Goal: Use online tool/utility: Use online tool/utility

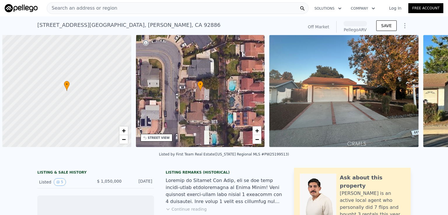
scroll to position [0, 2]
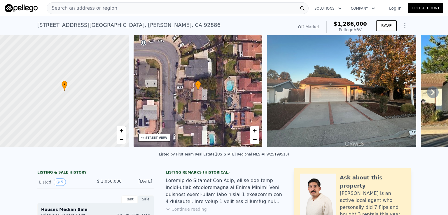
click at [125, 8] on div "Search an address or region" at bounding box center [178, 8] width 262 height 12
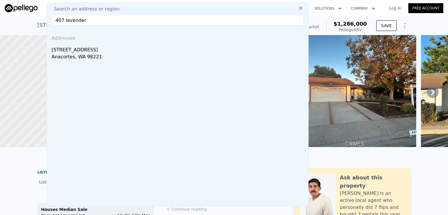
type input "407 lavender l"
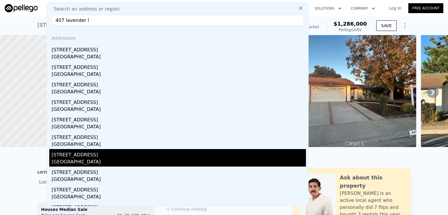
click at [88, 160] on div "[GEOGRAPHIC_DATA]" at bounding box center [179, 162] width 254 height 8
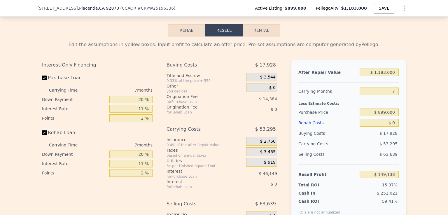
scroll to position [858, 0]
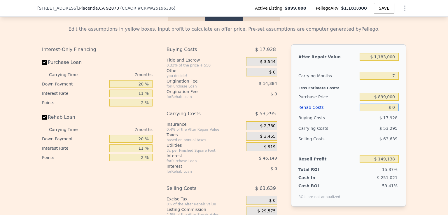
click at [391, 111] on input "$ 0" at bounding box center [379, 108] width 39 height 8
type input "$ 150"
type input "$ 148,979"
type input "$ 1,500"
type input "$ 147,537"
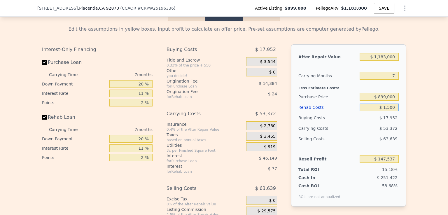
type input "$ 15,000"
type input "$ 133,128"
type input "$ 150,000"
type input "-$ 10,962"
type input "$ 150,000"
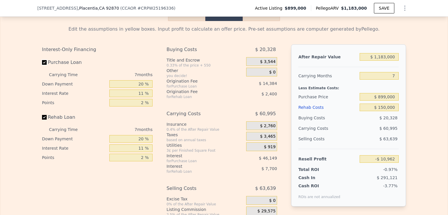
click at [42, 65] on input "Purchase Loan" at bounding box center [44, 62] width 5 height 5
checkbox input "false"
type input "$ 49,573"
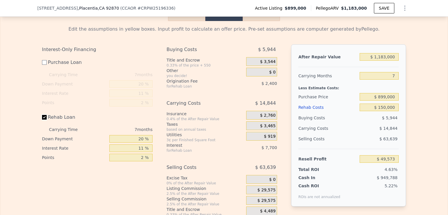
click at [42, 120] on input "Rehab Loan" at bounding box center [44, 117] width 5 height 5
checkbox input "false"
type input "$ 59,673"
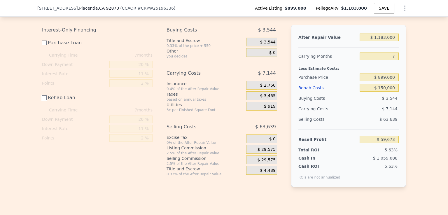
scroll to position [881, 0]
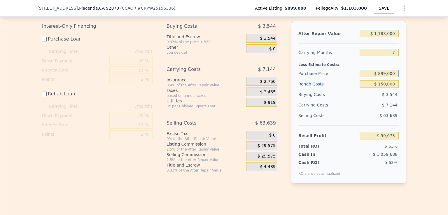
click at [385, 77] on input "$ 899,000" at bounding box center [379, 74] width 39 height 8
type input "$ 800,000"
click at [367, 139] on input "$ 59,673" at bounding box center [379, 136] width 39 height 8
type input "$ 159,003"
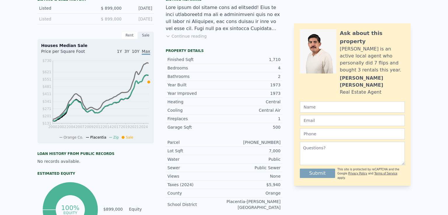
scroll to position [2, 0]
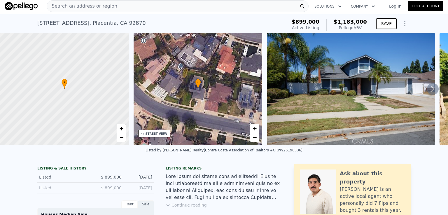
click at [108, 6] on span "Search an address or region" at bounding box center [82, 6] width 70 height 7
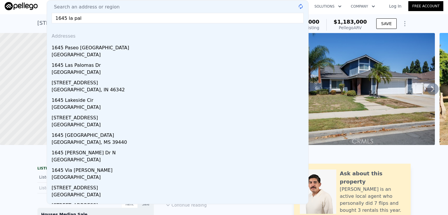
type input "1645 la palo"
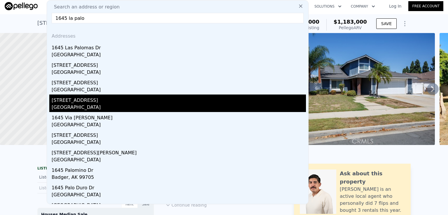
click at [87, 106] on div "[GEOGRAPHIC_DATA]" at bounding box center [179, 108] width 254 height 8
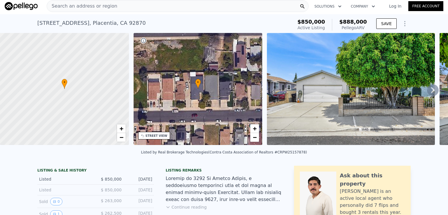
click at [116, 5] on div "Search an address or region" at bounding box center [178, 6] width 262 height 12
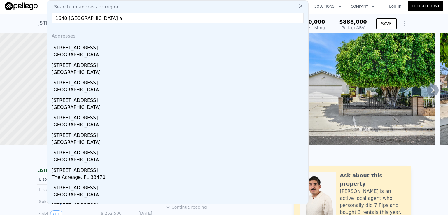
type input "1640 [GEOGRAPHIC_DATA] av"
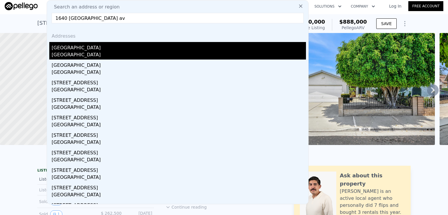
click at [95, 48] on div "[GEOGRAPHIC_DATA]" at bounding box center [179, 46] width 254 height 9
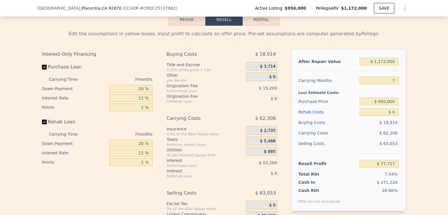
scroll to position [918, 0]
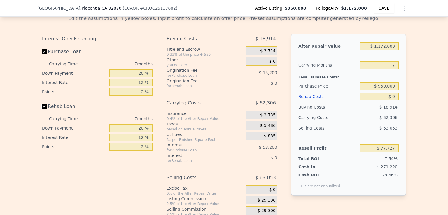
click at [42, 109] on input "Rehab Loan" at bounding box center [44, 106] width 5 height 5
checkbox input "false"
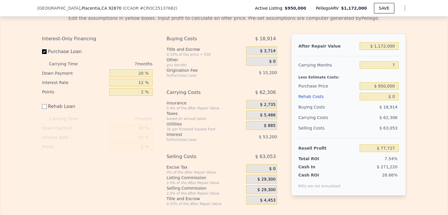
click at [42, 54] on input "Purchase Loan" at bounding box center [44, 51] width 5 height 5
checkbox input "false"
type input "$ 146,127"
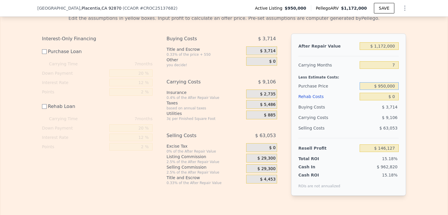
drag, startPoint x: 385, startPoint y: 93, endPoint x: 395, endPoint y: 91, distance: 10.4
click at [395, 90] on input "$ 950,000" at bounding box center [379, 86] width 39 height 8
click at [385, 90] on input "$ 950,000" at bounding box center [379, 86] width 39 height 8
type input "$ 870,000"
click at [381, 100] on input "$ 0" at bounding box center [379, 97] width 39 height 8
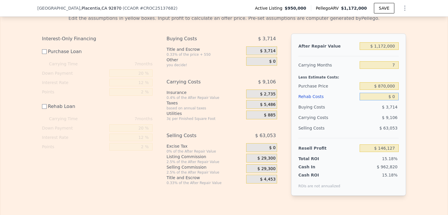
type input "$ 226,394"
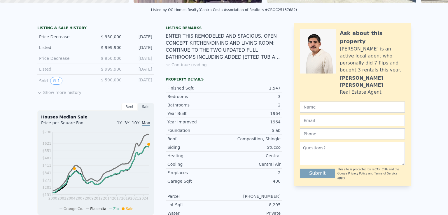
scroll to position [0, 0]
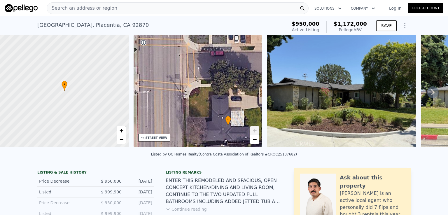
click at [128, 7] on div "Search an address or region" at bounding box center [178, 8] width 262 height 12
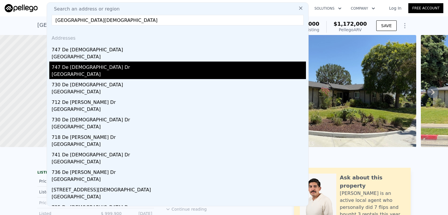
type input "[GEOGRAPHIC_DATA][DEMOGRAPHIC_DATA]"
click at [73, 70] on div "747 De [DEMOGRAPHIC_DATA] Dr" at bounding box center [179, 66] width 254 height 9
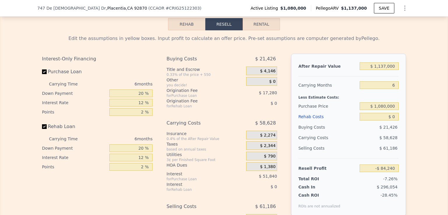
scroll to position [918, 0]
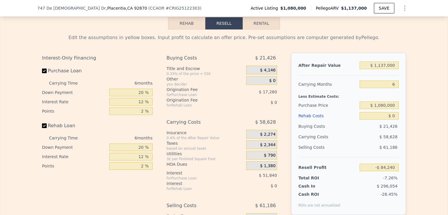
click at [42, 73] on input "Purchase Loan" at bounding box center [44, 71] width 5 height 5
checkbox input "false"
type input "-$ 15,120"
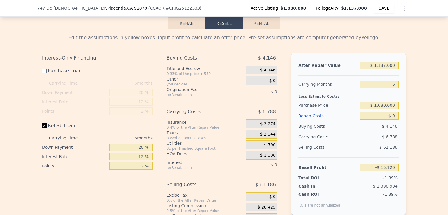
click at [43, 129] on label "Rehab Loan" at bounding box center [74, 126] width 65 height 11
click at [43, 128] on input "Rehab Loan" at bounding box center [44, 125] width 5 height 5
checkbox input "false"
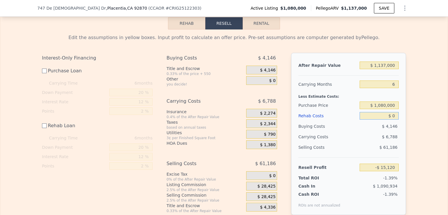
click at [390, 120] on input "$ 0" at bounding box center [379, 116] width 39 height 8
type input "$ 10"
type input "-$ 15,130"
type input "$ 150"
type input "-$ 15,270"
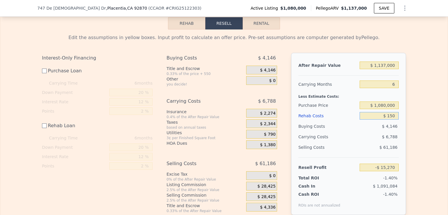
type input "$ 1,500"
type input "-$ 16,620"
type input "$ 15,000"
type input "-$ 30,120"
type input "$ 150,000"
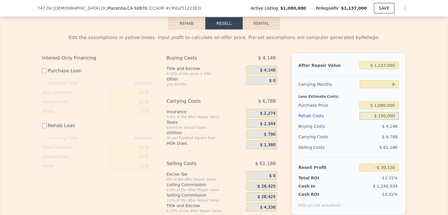
type input "-$ 165,120"
click at [371, 120] on input "$ 150,000" at bounding box center [379, 116] width 39 height 8
type input "$ 150,000"
click at [385, 109] on input "$ 1,080,000" at bounding box center [379, 106] width 39 height 8
type input "$ 900,000"
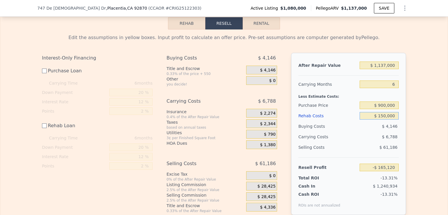
click at [368, 120] on input "$ 150,000" at bounding box center [379, 116] width 39 height 8
type input "$ 15,479"
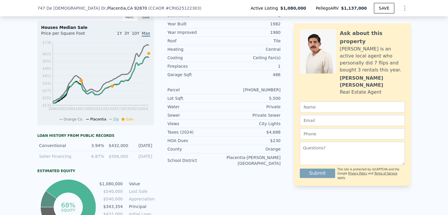
scroll to position [0, 0]
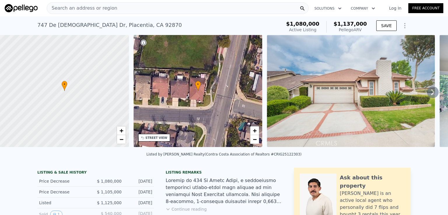
click at [100, 8] on span "Search an address or region" at bounding box center [82, 8] width 70 height 7
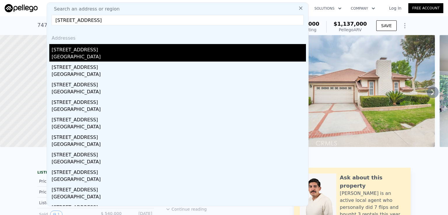
type input "[STREET_ADDRESS]"
click at [77, 50] on div "[STREET_ADDRESS]" at bounding box center [179, 48] width 254 height 9
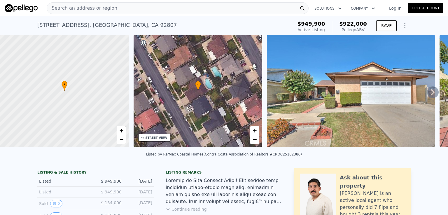
click at [115, 8] on div "Search an address or region" at bounding box center [178, 8] width 262 height 12
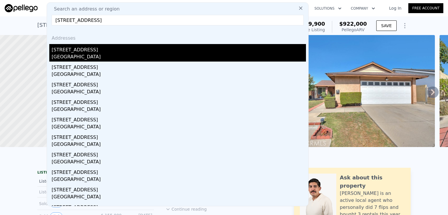
type input "[STREET_ADDRESS]"
click at [65, 54] on div "[GEOGRAPHIC_DATA]" at bounding box center [179, 57] width 254 height 8
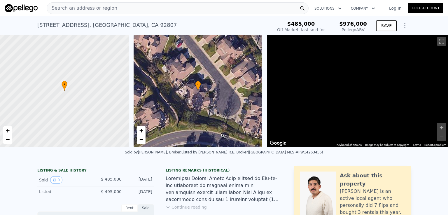
click at [128, 7] on div "Search an address or region" at bounding box center [178, 8] width 262 height 12
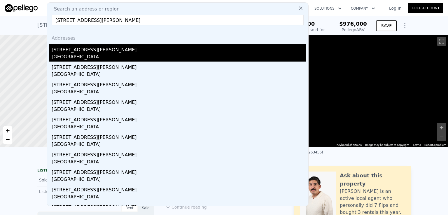
type input "[STREET_ADDRESS][PERSON_NAME]"
click at [75, 54] on div "[GEOGRAPHIC_DATA]" at bounding box center [179, 57] width 254 height 8
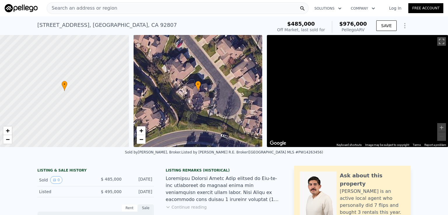
type input "3"
type input "5"
type input "1538"
type input "2583"
type input "2905"
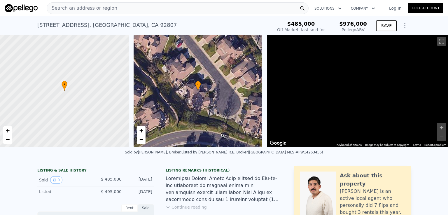
type input "7576"
type input "$ 1,276,000"
type input "6"
type input "$ 242,261"
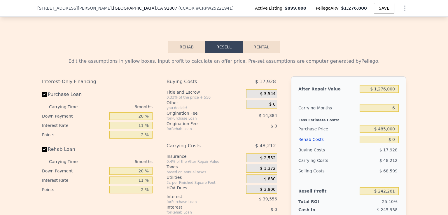
scroll to position [896, 0]
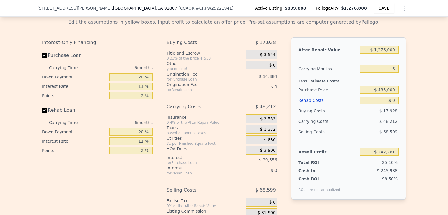
click at [39, 116] on div "Edit the assumptions in yellow boxes. Input profit to calculate an offer price.…" at bounding box center [224, 127] width 374 height 226
click at [43, 113] on input "Rehab Loan" at bounding box center [44, 110] width 5 height 5
checkbox input "false"
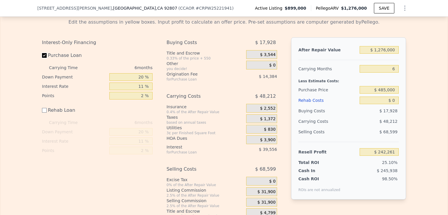
click at [42, 58] on input "Purchase Loan" at bounding box center [44, 55] width 5 height 5
checkbox input "false"
type input "$ 296,203"
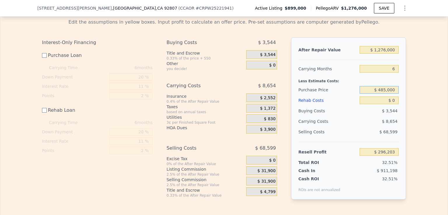
click at [385, 94] on input "$ 485,000" at bounding box center [379, 90] width 39 height 8
type input "$ 900,000"
click at [382, 104] on input "$ 0" at bounding box center [379, 101] width 39 height 8
type input "$ 295,200"
type input "$ 10"
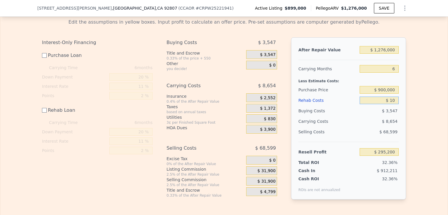
type input "$ 295,190"
type input "$ 150"
type input "$ 295,050"
type input "$ 1,500"
type input "$ 293,700"
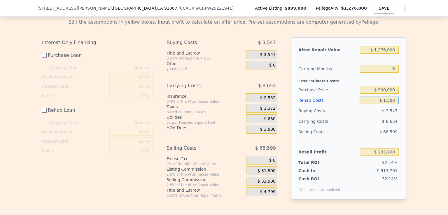
type input "$ 15,000"
type input "$ 280,200"
type input "$ 150,000"
type input "$ 145,200"
click at [371, 156] on input "$ 145,200" at bounding box center [379, 152] width 39 height 8
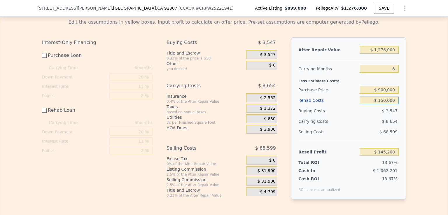
click at [385, 104] on input "$ 150,000" at bounding box center [379, 101] width 39 height 8
type input "$ 15,000"
type input "$ 280,200"
type input "$ 000"
type input "$ 295,200"
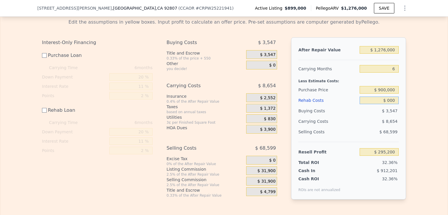
type input "$ 2,000"
type input "$ 293,200"
type input "$ 200,000"
type input "$ 95,200"
type input "$ 200,000"
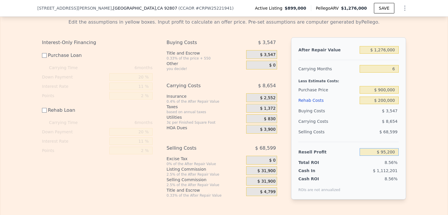
click at [368, 156] on input "$ 95,200" at bounding box center [379, 152] width 39 height 8
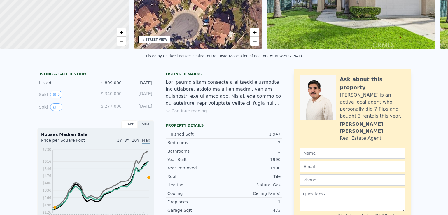
scroll to position [0, 0]
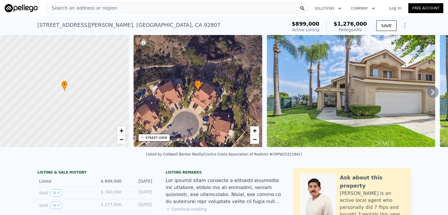
click at [109, 8] on span "Search an address or region" at bounding box center [82, 8] width 70 height 7
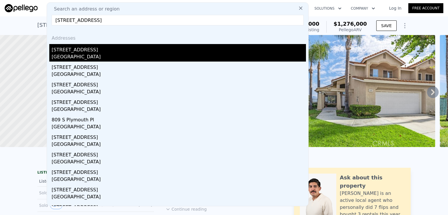
type input "[STREET_ADDRESS]"
click at [72, 52] on div "[STREET_ADDRESS]" at bounding box center [179, 48] width 254 height 9
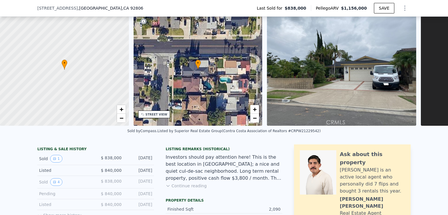
scroll to position [64, 0]
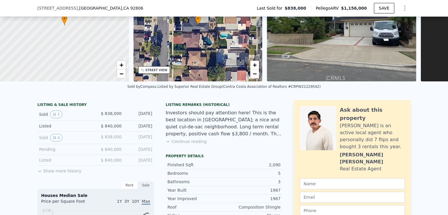
click at [170, 144] on button "Continue reading" at bounding box center [186, 142] width 41 height 6
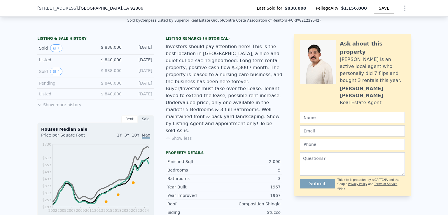
scroll to position [149, 0]
